Goal: Find specific fact: Find specific fact

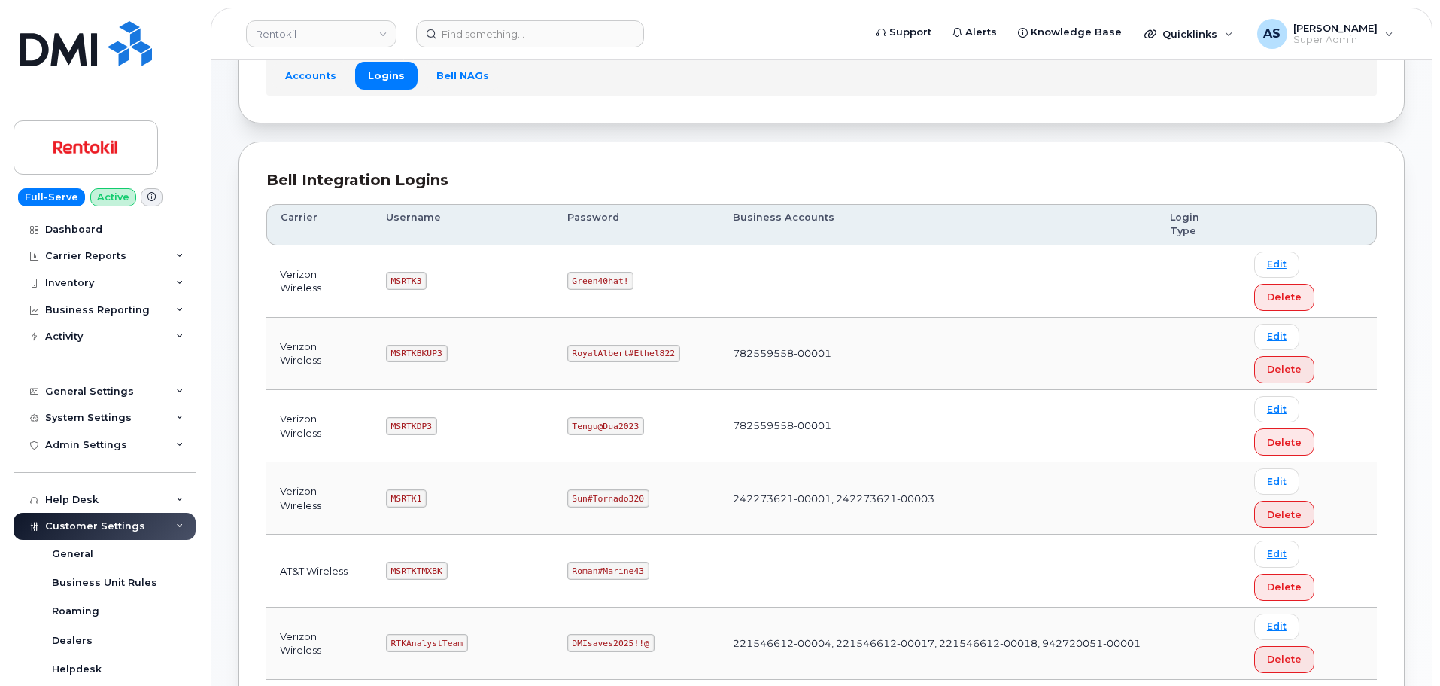
scroll to position [226, 0]
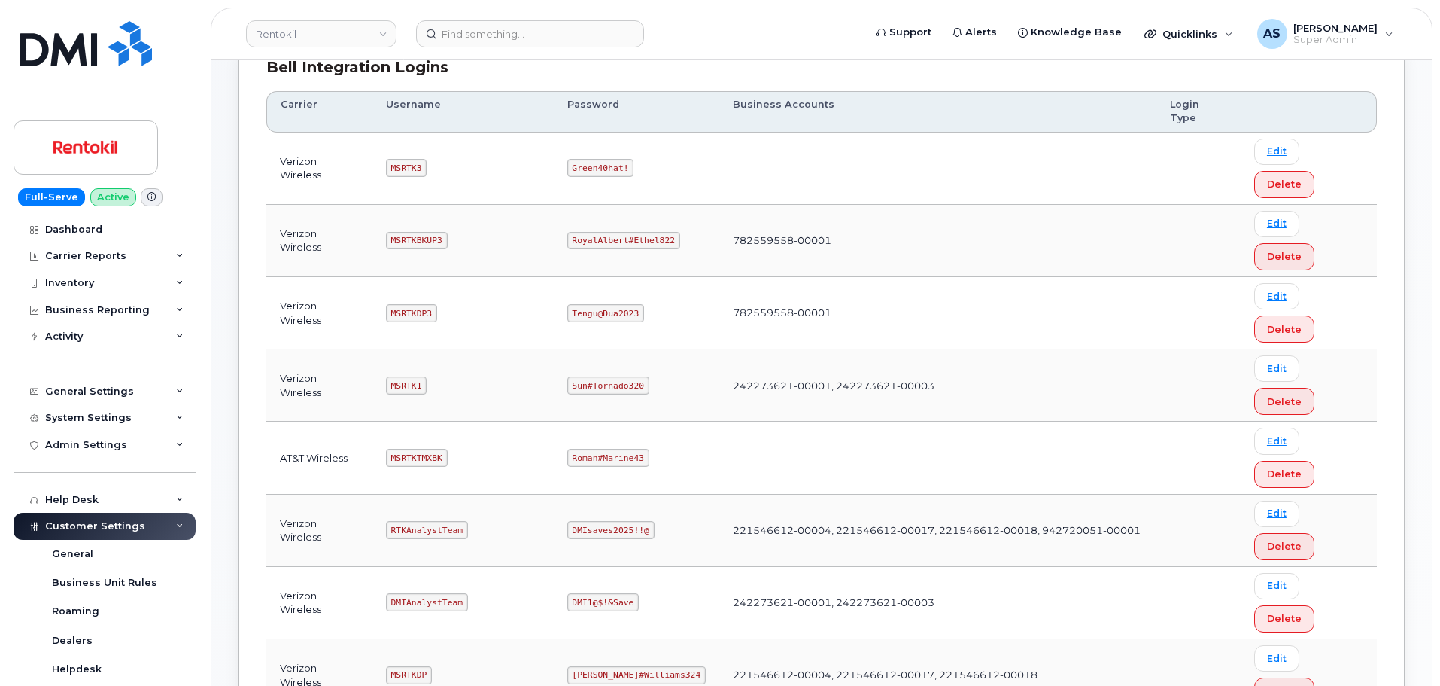
click at [619, 376] on code "Sun#Tornado320" at bounding box center [608, 385] width 82 height 18
click at [621, 376] on code "Sun#Tornado320" at bounding box center [608, 385] width 82 height 18
copy code "Sun#Tornado320"
